Goal: Information Seeking & Learning: Learn about a topic

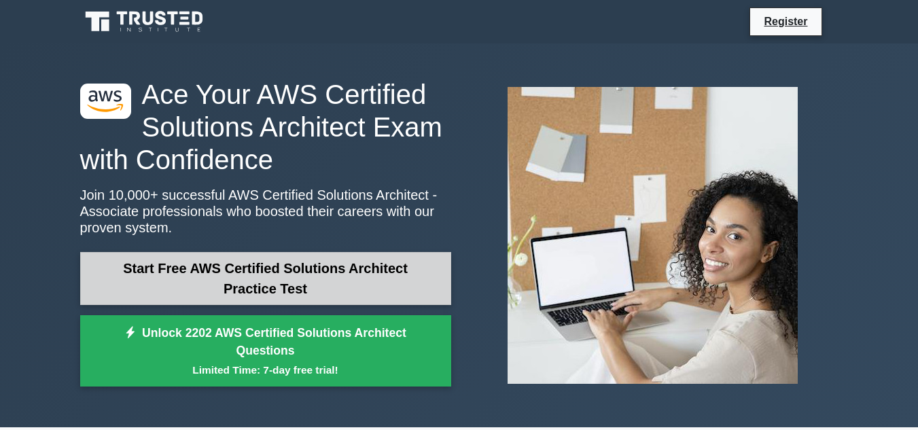
click at [215, 268] on link "Start Free AWS Certified Solutions Architect Practice Test" at bounding box center [265, 278] width 371 height 53
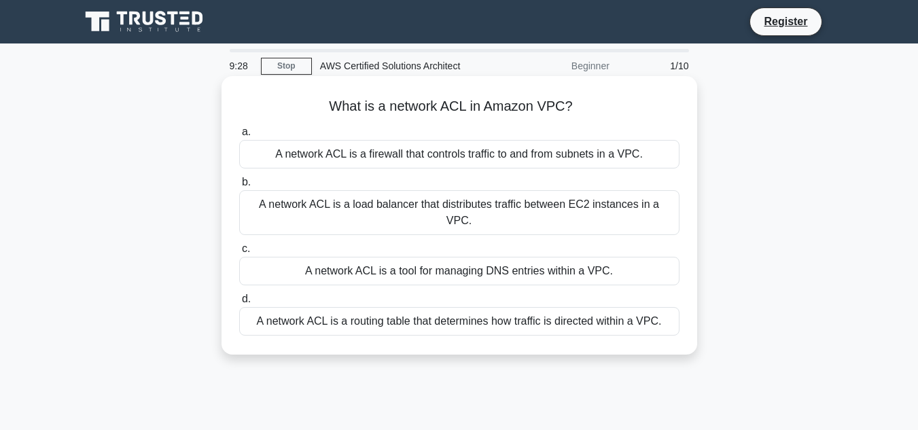
click at [462, 156] on div "A network ACL is a firewall that controls traffic to and from subnets in a VPC." at bounding box center [459, 154] width 440 height 29
click at [239, 137] on input "a. A network ACL is a firewall that controls traffic to and from subnets in a V…" at bounding box center [239, 132] width 0 height 9
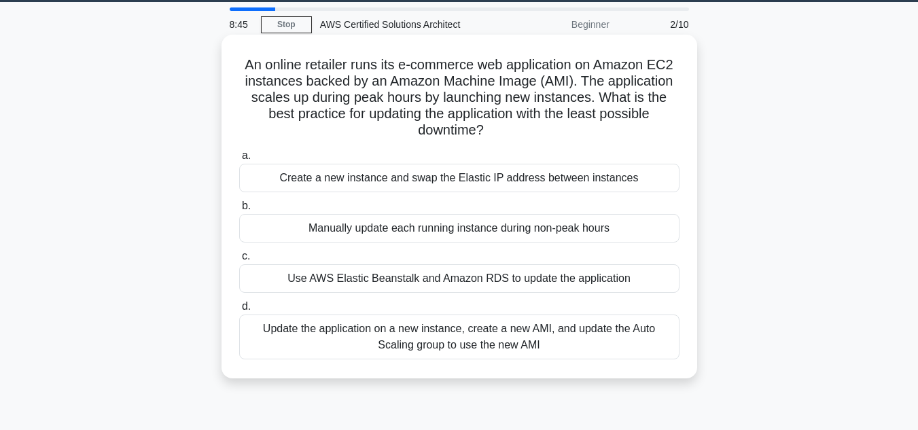
scroll to position [43, 0]
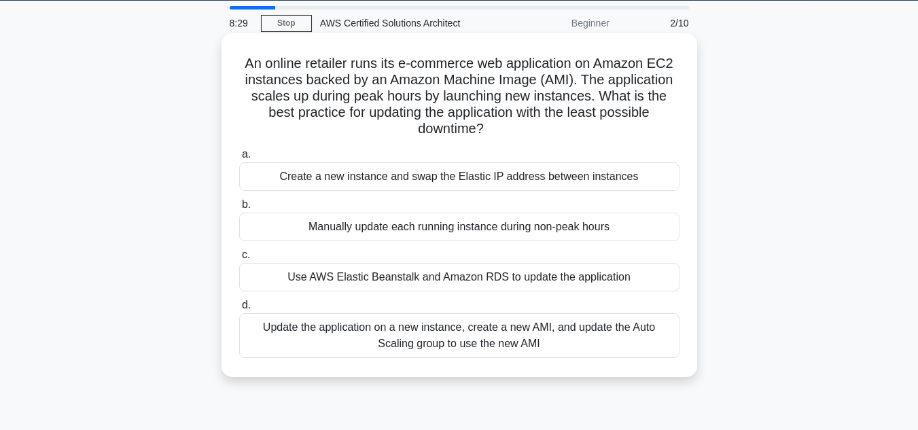
click at [317, 326] on div "Update the application on a new instance, create a new AMI, and update the Auto…" at bounding box center [459, 335] width 440 height 45
click at [239, 310] on input "d. Update the application on a new instance, create a new AMI, and update the A…" at bounding box center [239, 305] width 0 height 9
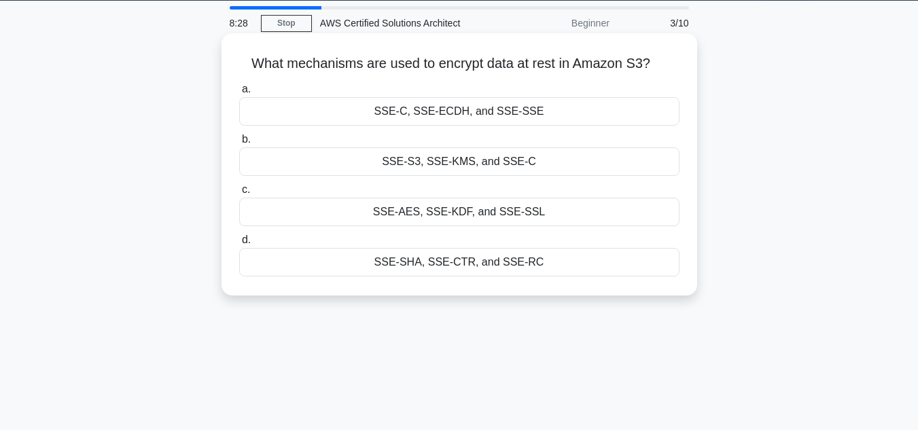
scroll to position [0, 0]
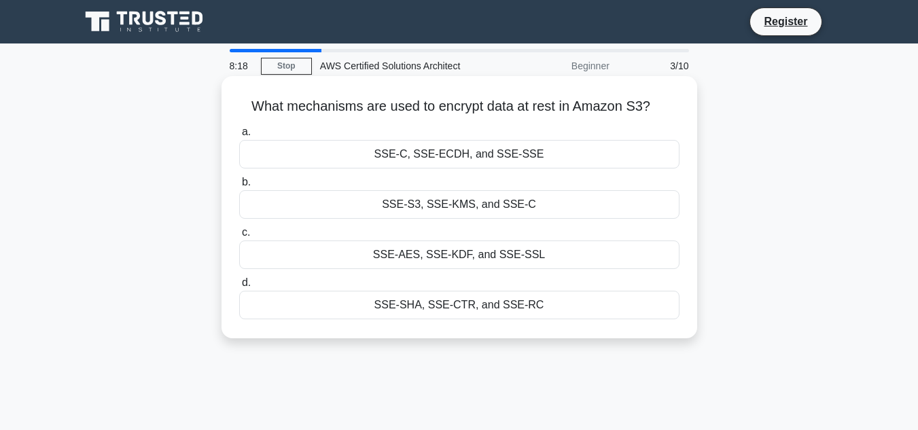
click at [435, 201] on div "SSE-S3, SSE-KMS, and SSE-C" at bounding box center [459, 204] width 440 height 29
click at [239, 187] on input "b. SSE-S3, SSE-KMS, and SSE-C" at bounding box center [239, 182] width 0 height 9
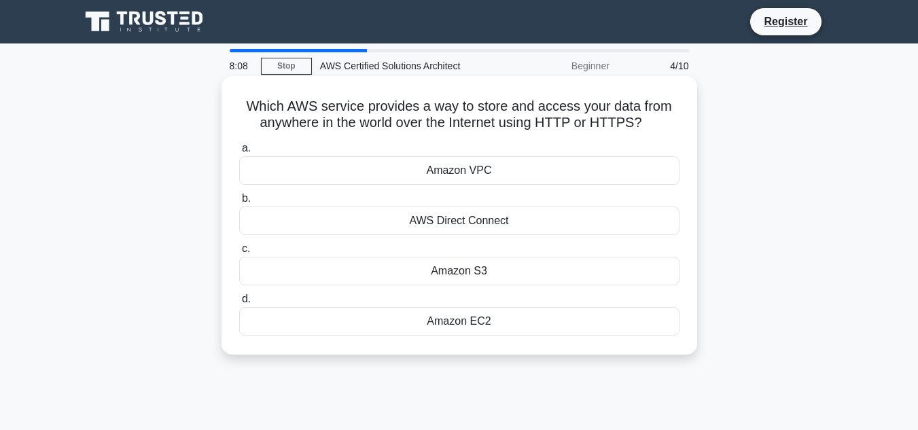
click at [465, 271] on div "Amazon S3" at bounding box center [459, 271] width 440 height 29
click at [239, 254] on input "c. Amazon S3" at bounding box center [239, 249] width 0 height 9
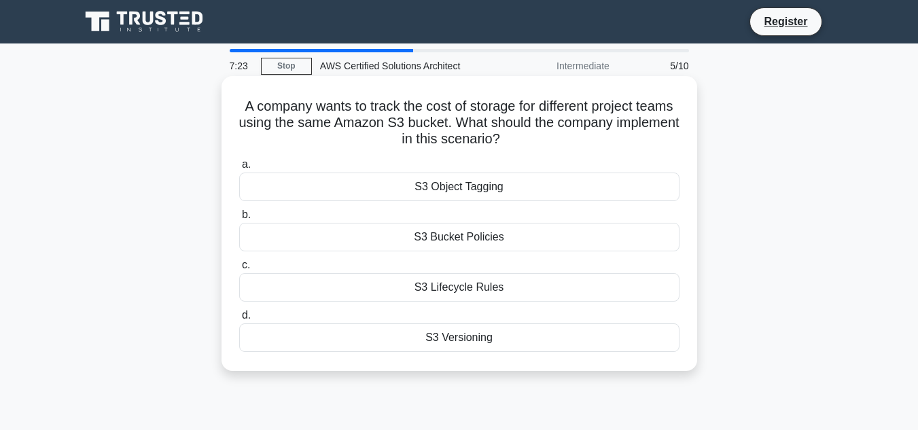
click at [476, 286] on div "S3 Lifecycle Rules" at bounding box center [459, 287] width 440 height 29
click at [239, 270] on input "c. S3 Lifecycle Rules" at bounding box center [239, 265] width 0 height 9
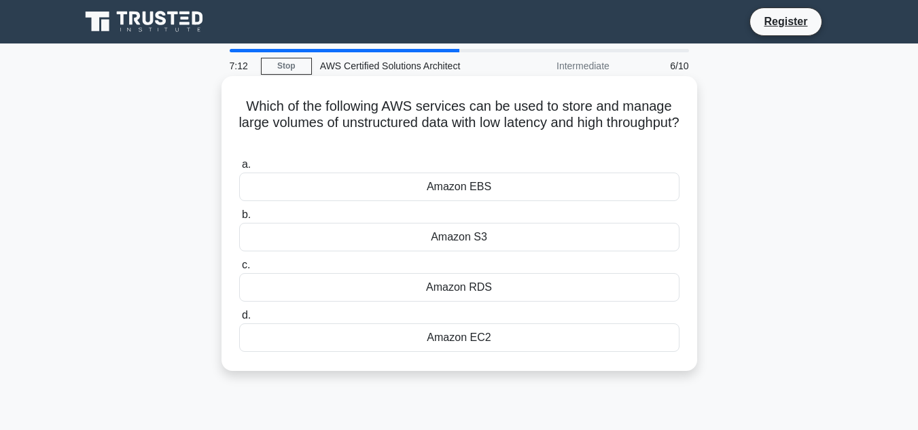
click at [468, 186] on div "Amazon EBS" at bounding box center [459, 187] width 440 height 29
click at [239, 169] on input "a. Amazon EBS" at bounding box center [239, 164] width 0 height 9
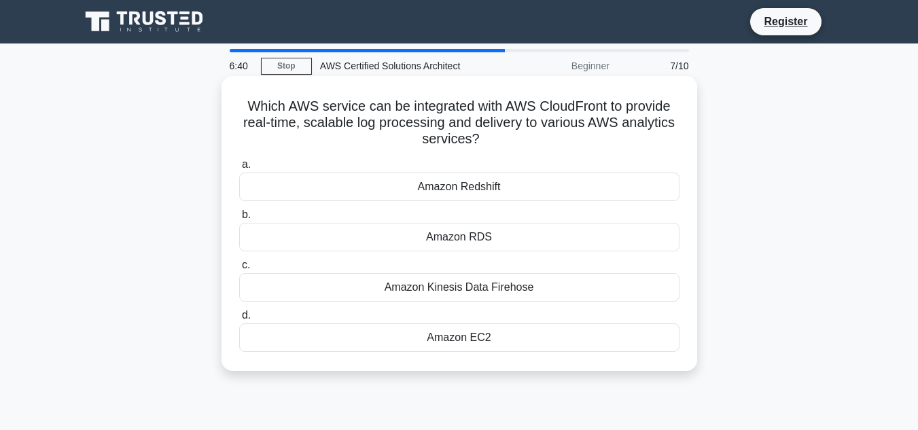
click at [489, 344] on div "Amazon EC2" at bounding box center [459, 338] width 440 height 29
click at [239, 320] on input "d. Amazon EC2" at bounding box center [239, 315] width 0 height 9
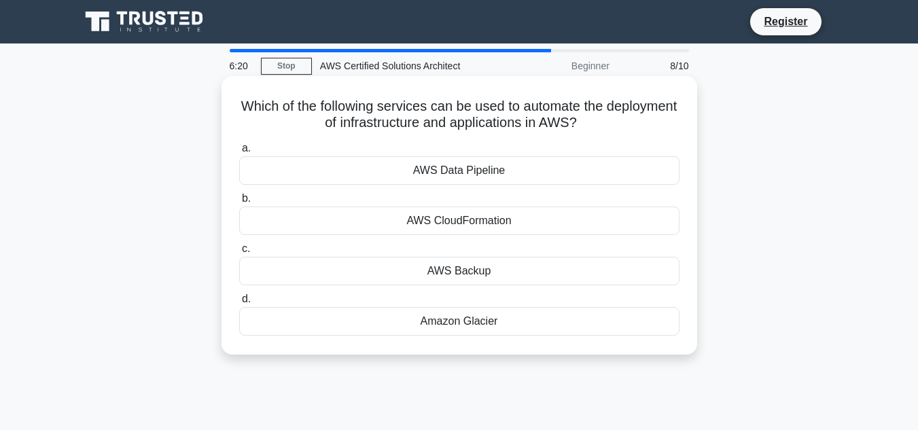
click at [524, 221] on div "AWS CloudFormation" at bounding box center [459, 221] width 440 height 29
click at [239, 203] on input "b. AWS CloudFormation" at bounding box center [239, 198] width 0 height 9
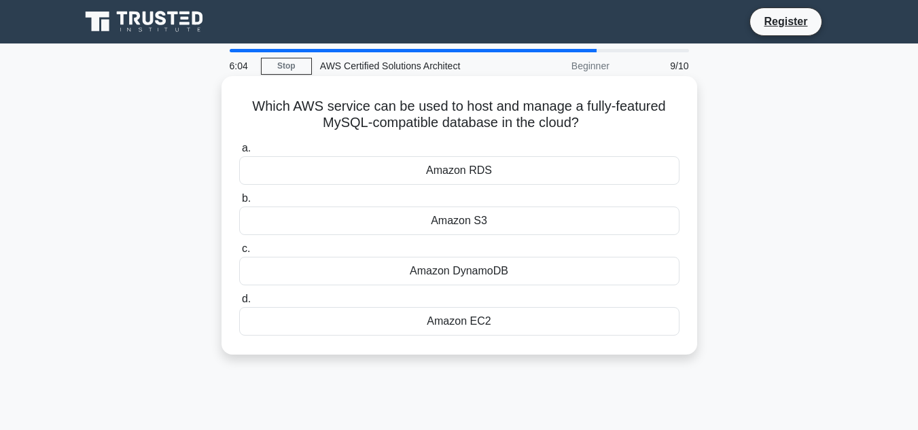
click at [476, 169] on div "Amazon RDS" at bounding box center [459, 170] width 440 height 29
click at [239, 153] on input "a. Amazon RDS" at bounding box center [239, 148] width 0 height 9
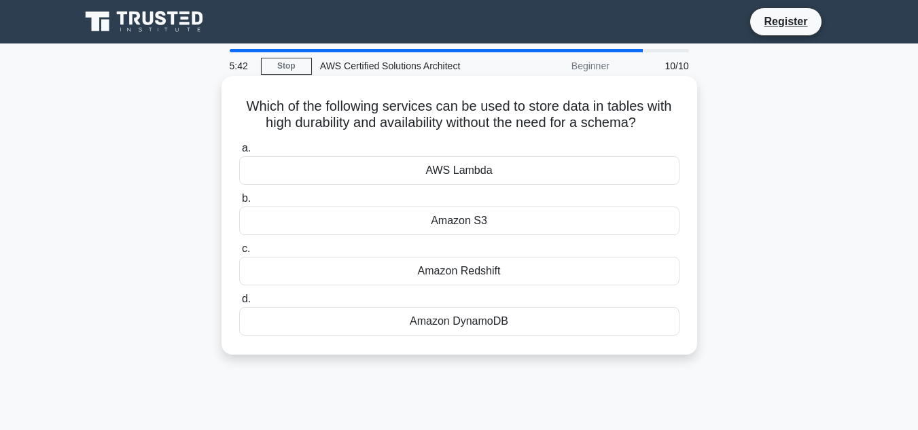
click at [485, 224] on div "Amazon S3" at bounding box center [459, 221] width 440 height 29
click at [239, 203] on input "b. Amazon S3" at bounding box center [239, 198] width 0 height 9
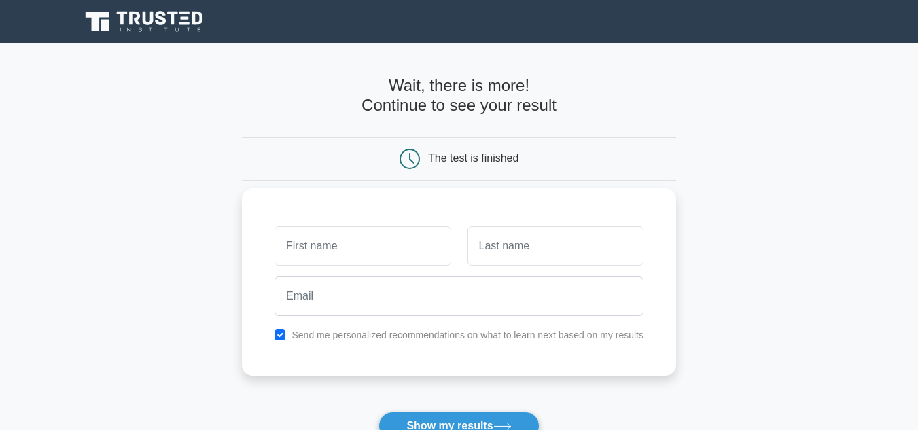
click at [317, 244] on input "text" at bounding box center [363, 245] width 176 height 39
type input "[PERSON_NAME]"
click at [490, 257] on input "text" at bounding box center [556, 245] width 176 height 39
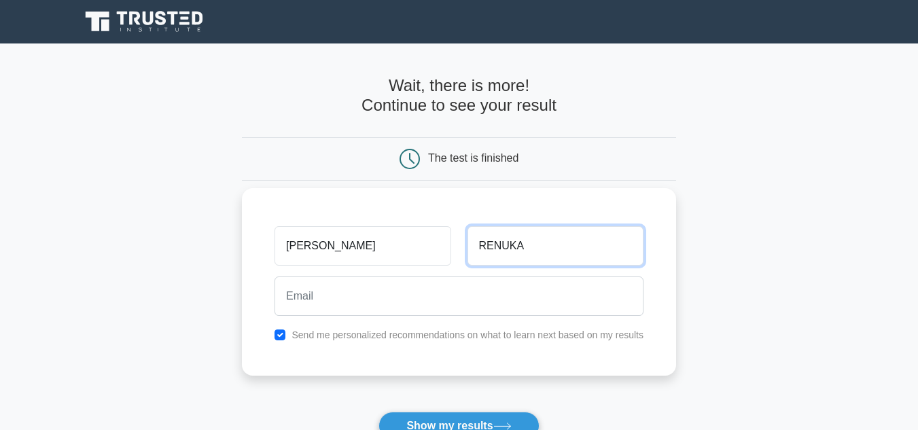
type input "RENUKA"
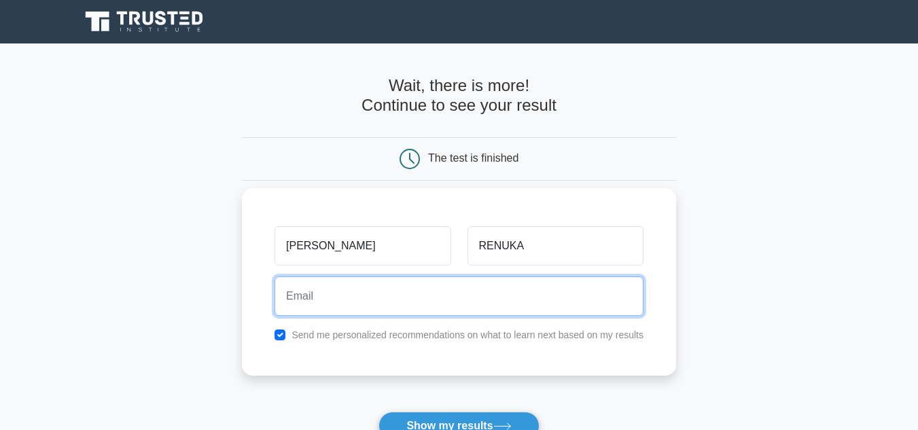
click at [307, 299] on input "email" at bounding box center [459, 296] width 369 height 39
type input "[EMAIL_ADDRESS][DOMAIN_NAME]"
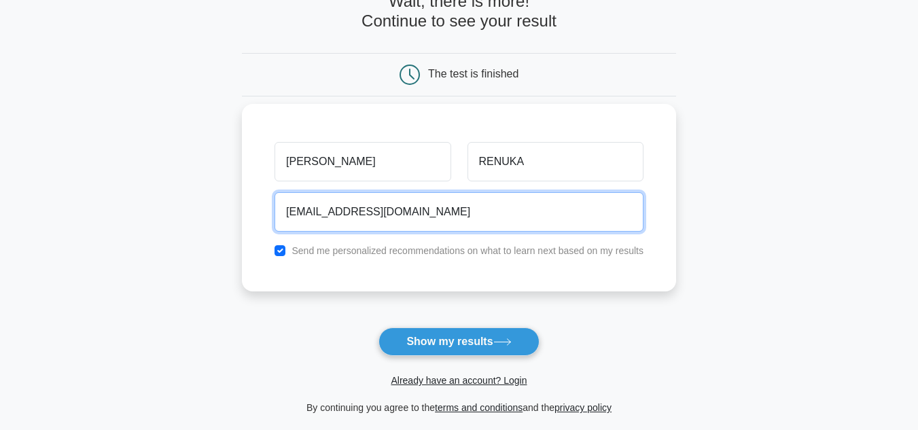
scroll to position [226, 0]
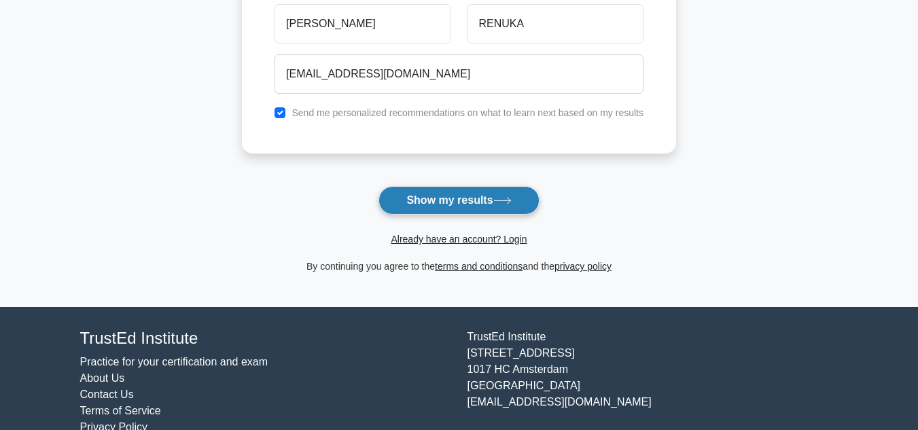
click at [479, 202] on button "Show my results" at bounding box center [459, 200] width 160 height 29
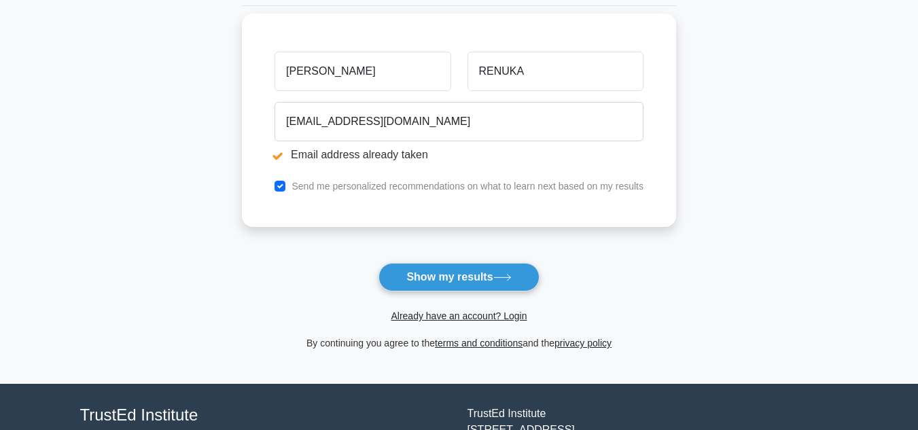
scroll to position [245, 0]
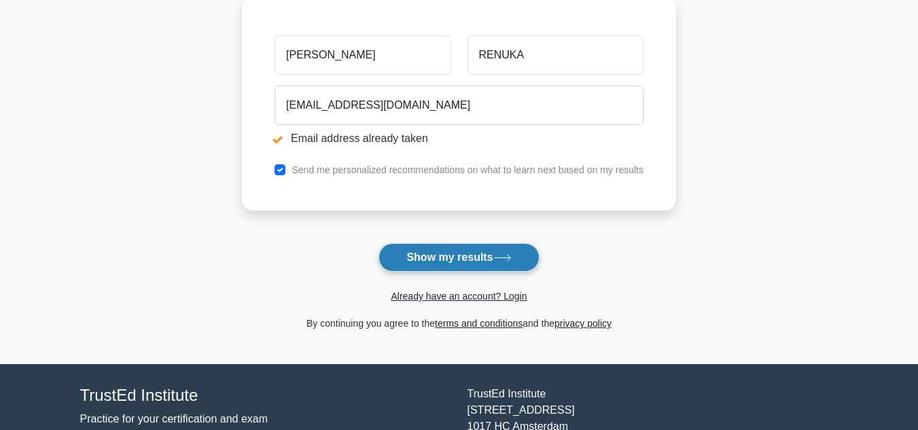
click at [479, 256] on button "Show my results" at bounding box center [459, 257] width 160 height 29
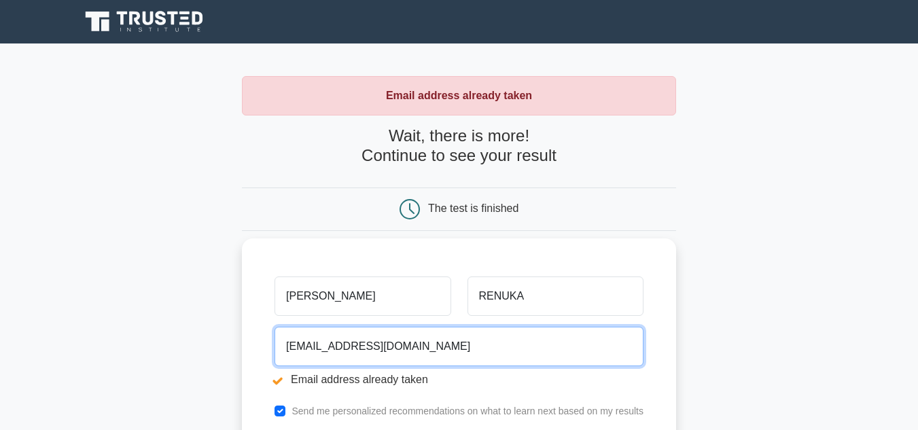
click at [371, 347] on input "[EMAIL_ADDRESS][DOMAIN_NAME]" at bounding box center [459, 346] width 369 height 39
click at [326, 347] on input "[EMAIL_ADDRESS][DOMAIN_NAME]" at bounding box center [459, 346] width 369 height 39
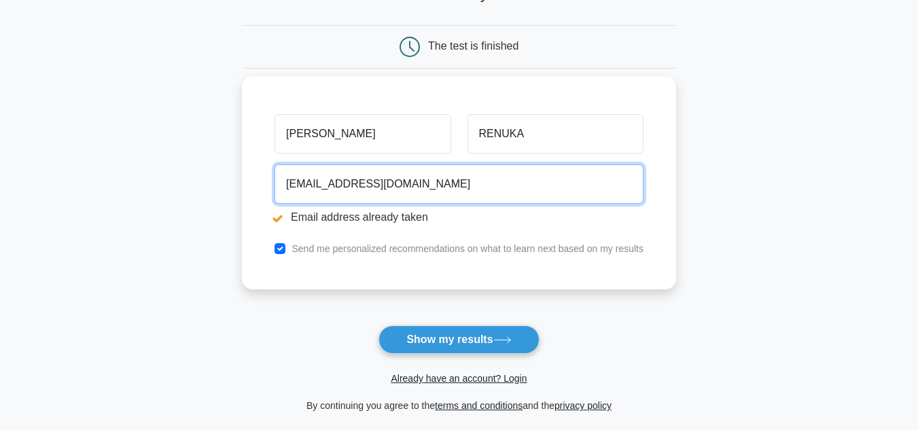
scroll to position [170, 0]
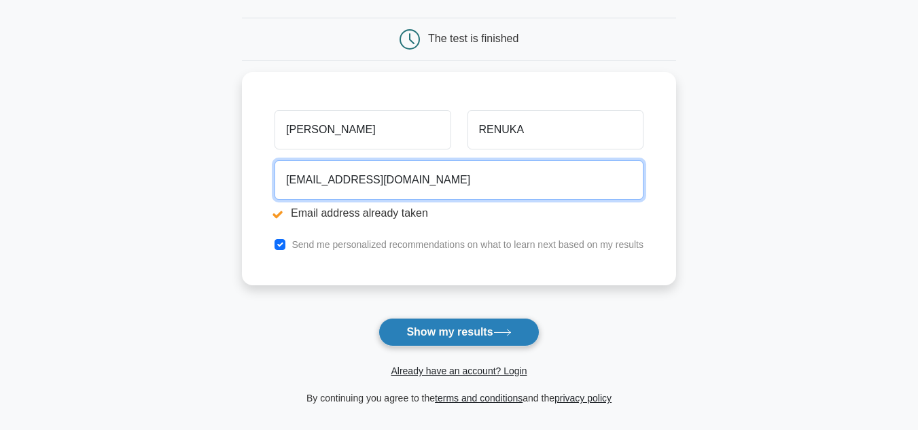
type input "[EMAIL_ADDRESS][DOMAIN_NAME]"
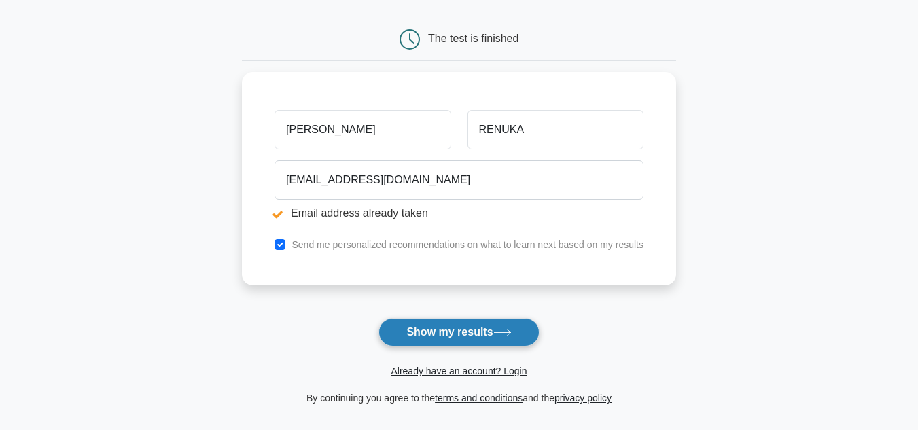
click at [442, 323] on button "Show my results" at bounding box center [459, 332] width 160 height 29
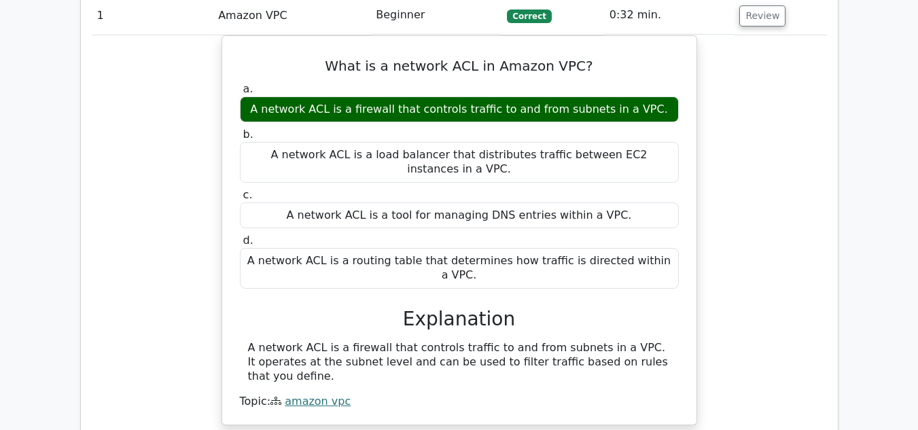
scroll to position [1191, 0]
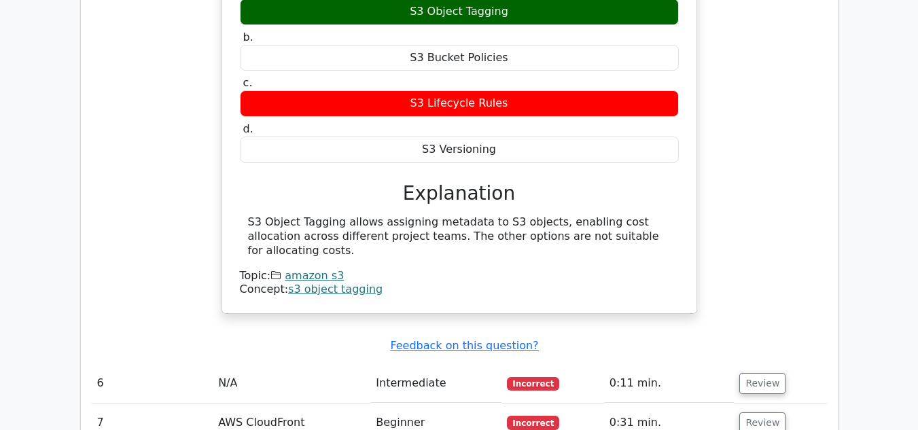
scroll to position [1819, 0]
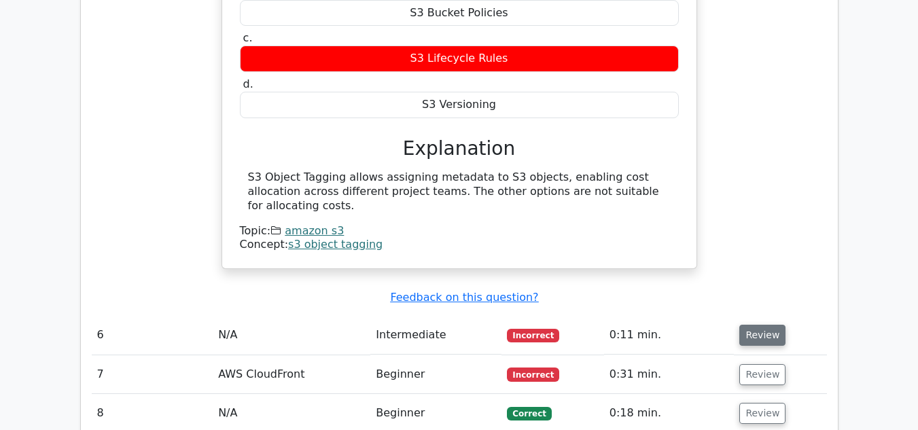
click at [748, 325] on button "Review" at bounding box center [762, 335] width 46 height 21
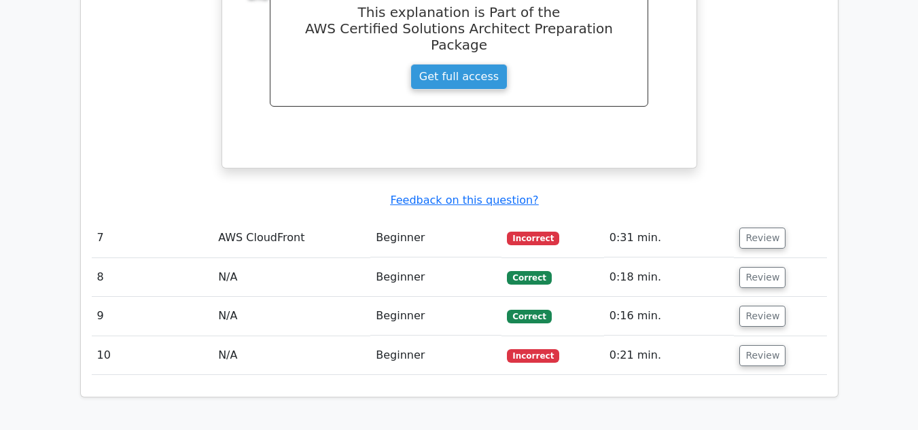
scroll to position [2532, 0]
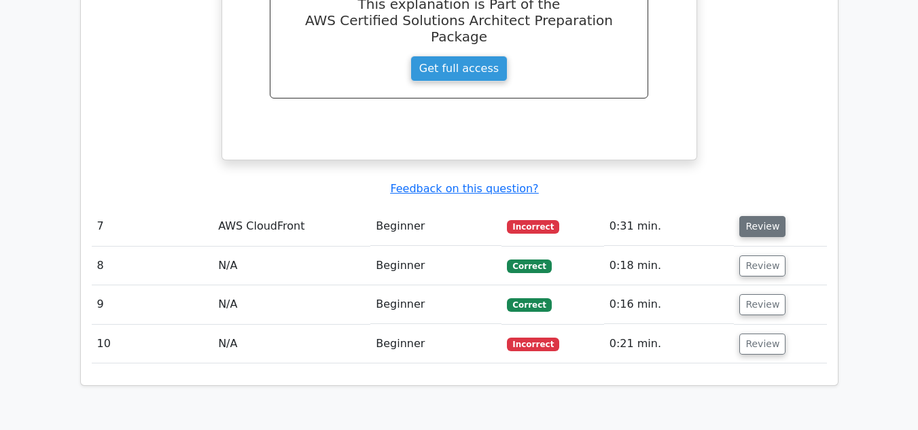
click at [752, 216] on button "Review" at bounding box center [762, 226] width 46 height 21
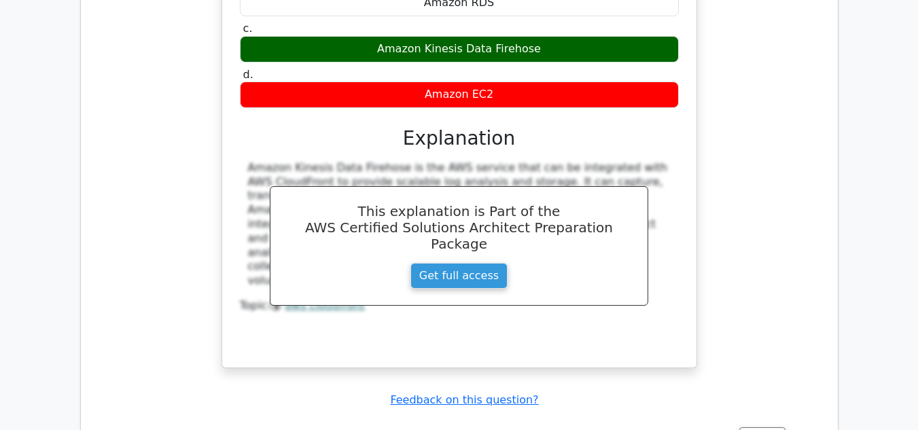
scroll to position [3094, 0]
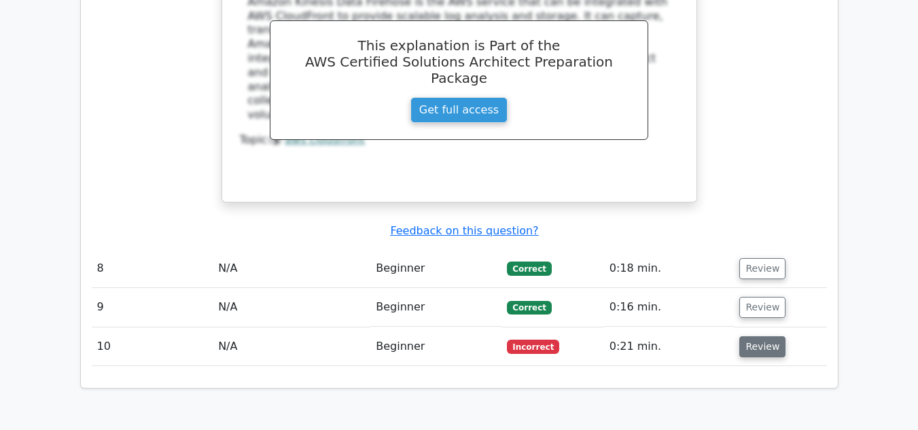
click at [763, 336] on button "Review" at bounding box center [762, 346] width 46 height 21
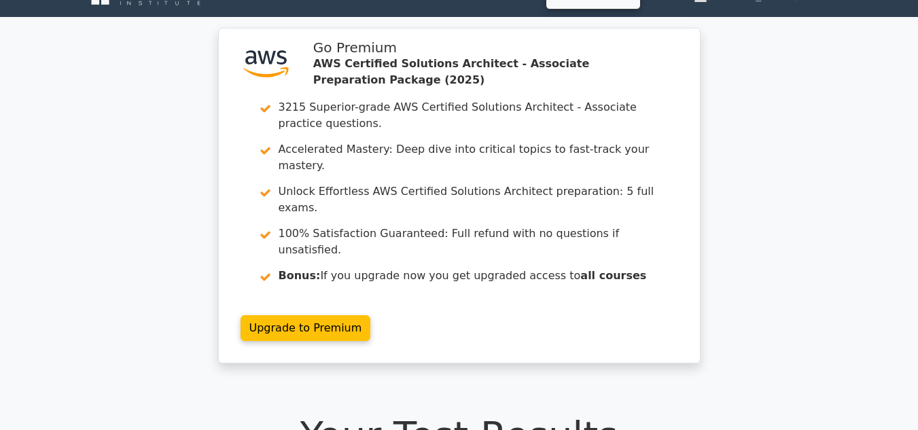
scroll to position [0, 0]
